Goal: Task Accomplishment & Management: Complete application form

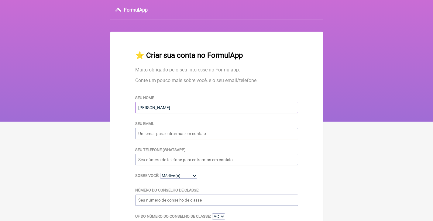
type input "[PERSON_NAME]"
type input "[EMAIL_ADDRESS][DOMAIN_NAME]"
click at [186, 160] on input "Seu telefone (WhatsApp)" at bounding box center [216, 159] width 163 height 11
type input "19971540878"
click at [185, 175] on select "Médico(a) Nutricionista Farmaceutico(a) Biomédica(o) Fisioterapeuta Enfermeira(…" at bounding box center [178, 176] width 37 height 6
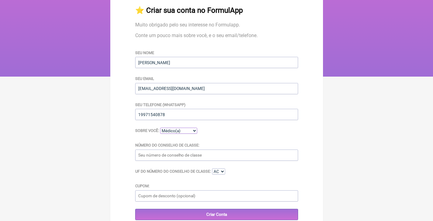
scroll to position [49, 0]
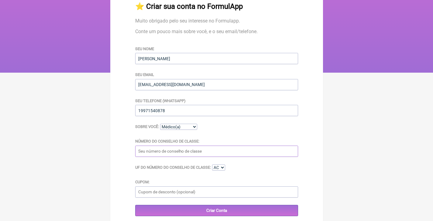
click at [201, 155] on input "Número do Conselho de Classe:" at bounding box center [216, 151] width 163 height 11
type input "105882"
click at [195, 130] on select "Médico(a) Nutricionista Farmaceutico(a) Biomédica(o) Fisioterapeuta Enfermeira(…" at bounding box center [178, 127] width 37 height 6
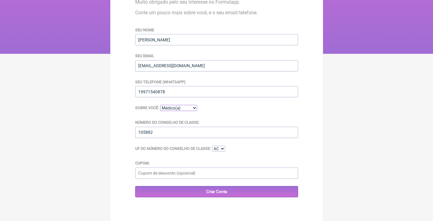
scroll to position [74, 0]
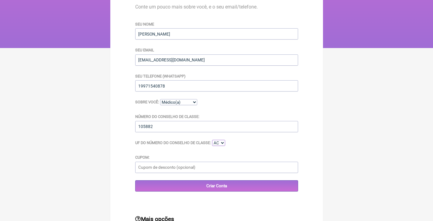
click at [225, 144] on select "AC AL AP AM BA CE DF ES GO MA MT MS MG PA PB PR PE PI RJ RN RS RO RR SC SP SE TO" at bounding box center [218, 143] width 13 height 6
select select "SP"
click at [172, 169] on input "Cupom:" at bounding box center [216, 167] width 163 height 11
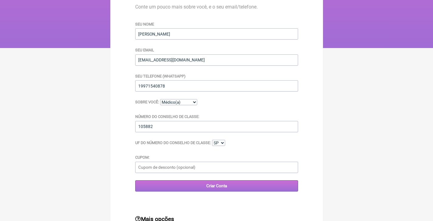
click at [178, 186] on input "Criar Conta" at bounding box center [216, 185] width 163 height 11
